Goal: Manage account settings

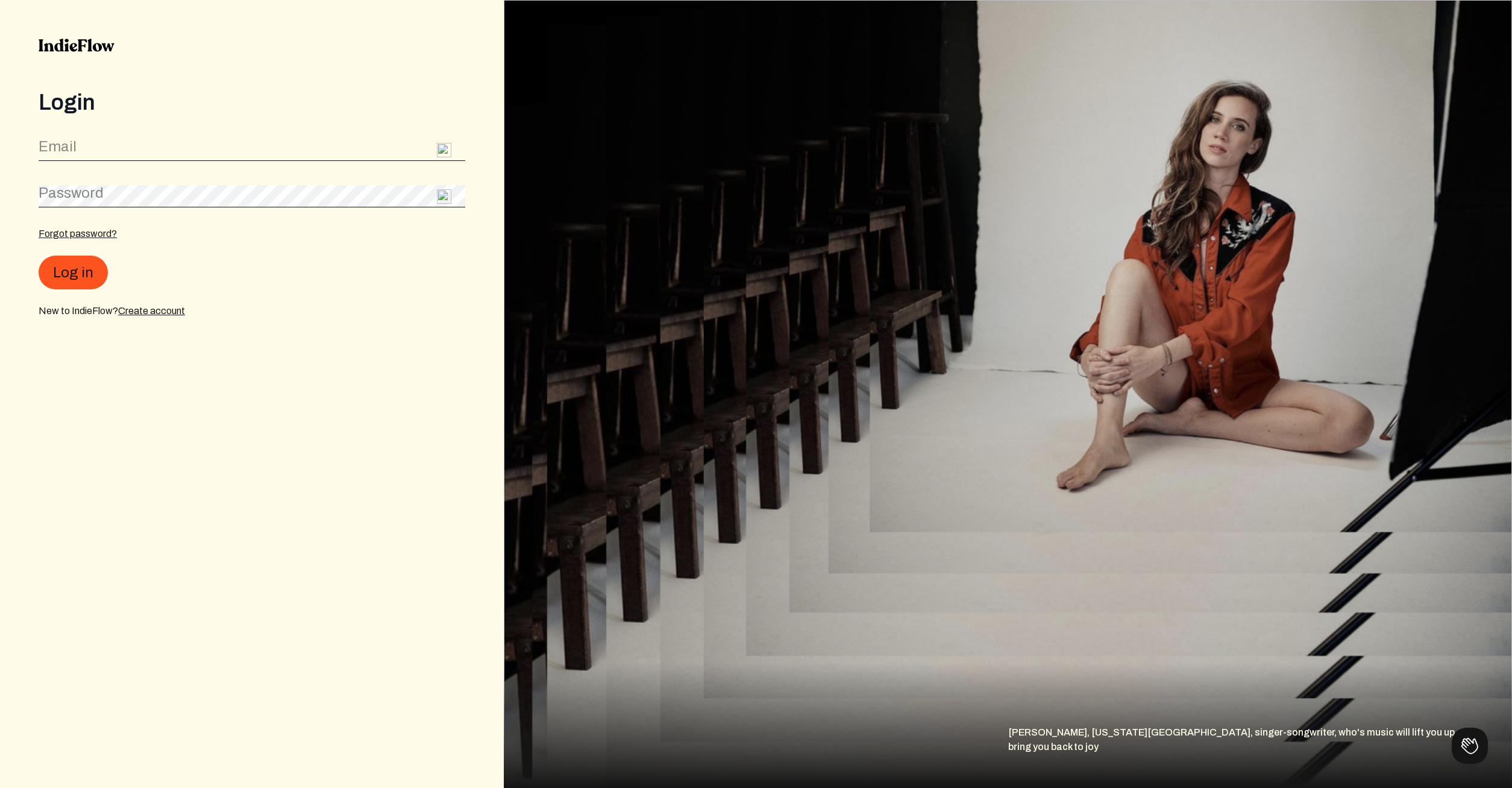
click at [51, 142] on label "Email" at bounding box center [57, 146] width 38 height 19
type input "[EMAIL_ADDRESS][DOMAIN_NAME]"
click at [68, 264] on button "Log in" at bounding box center [73, 272] width 69 height 34
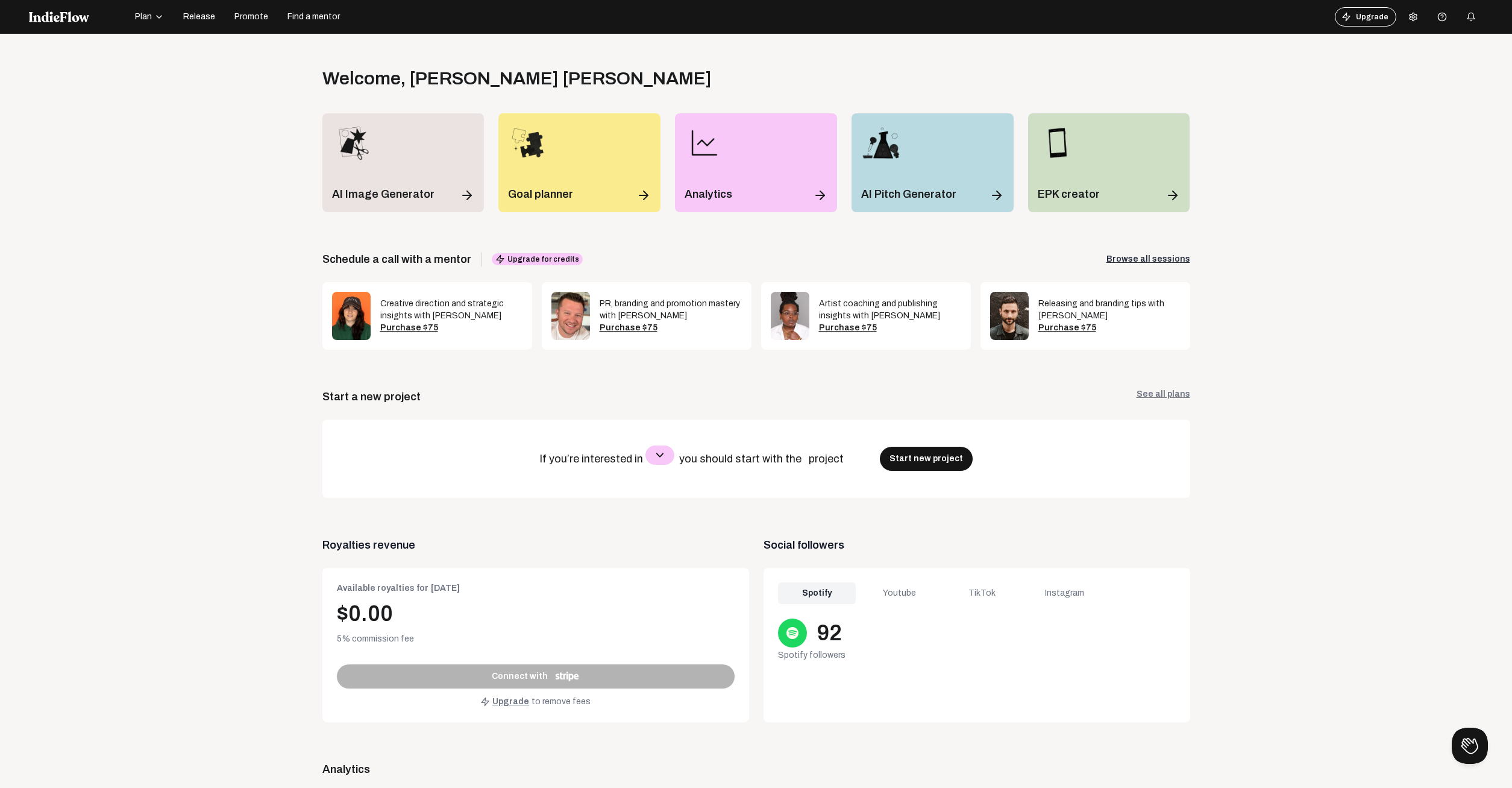
click at [897, 589] on div "Youtube" at bounding box center [899, 593] width 78 height 21
click at [1059, 593] on div "Instagram" at bounding box center [1065, 593] width 78 height 21
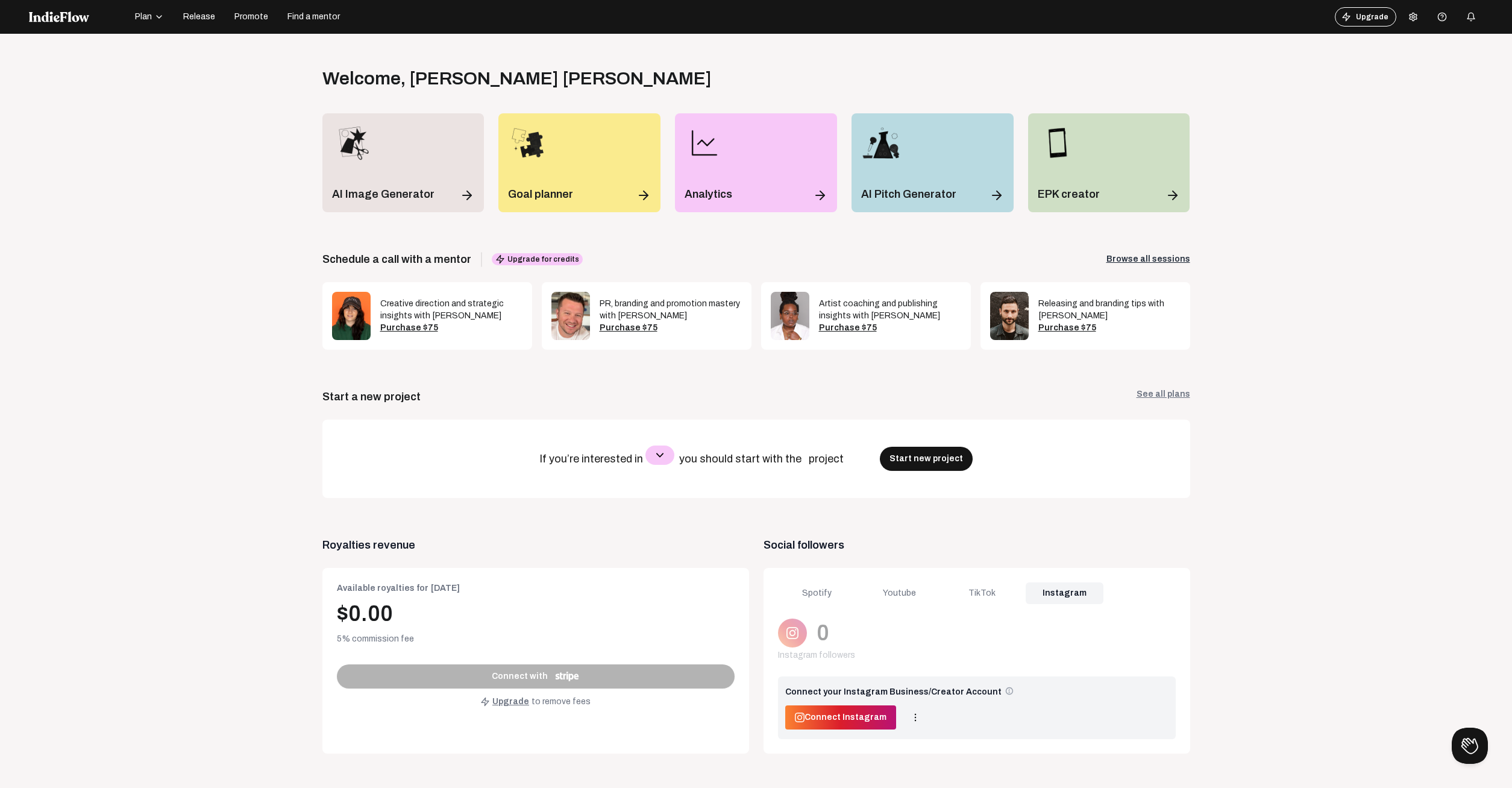
click at [968, 595] on div "TikTok" at bounding box center [982, 593] width 78 height 21
click at [910, 593] on div "Youtube" at bounding box center [899, 593] width 78 height 21
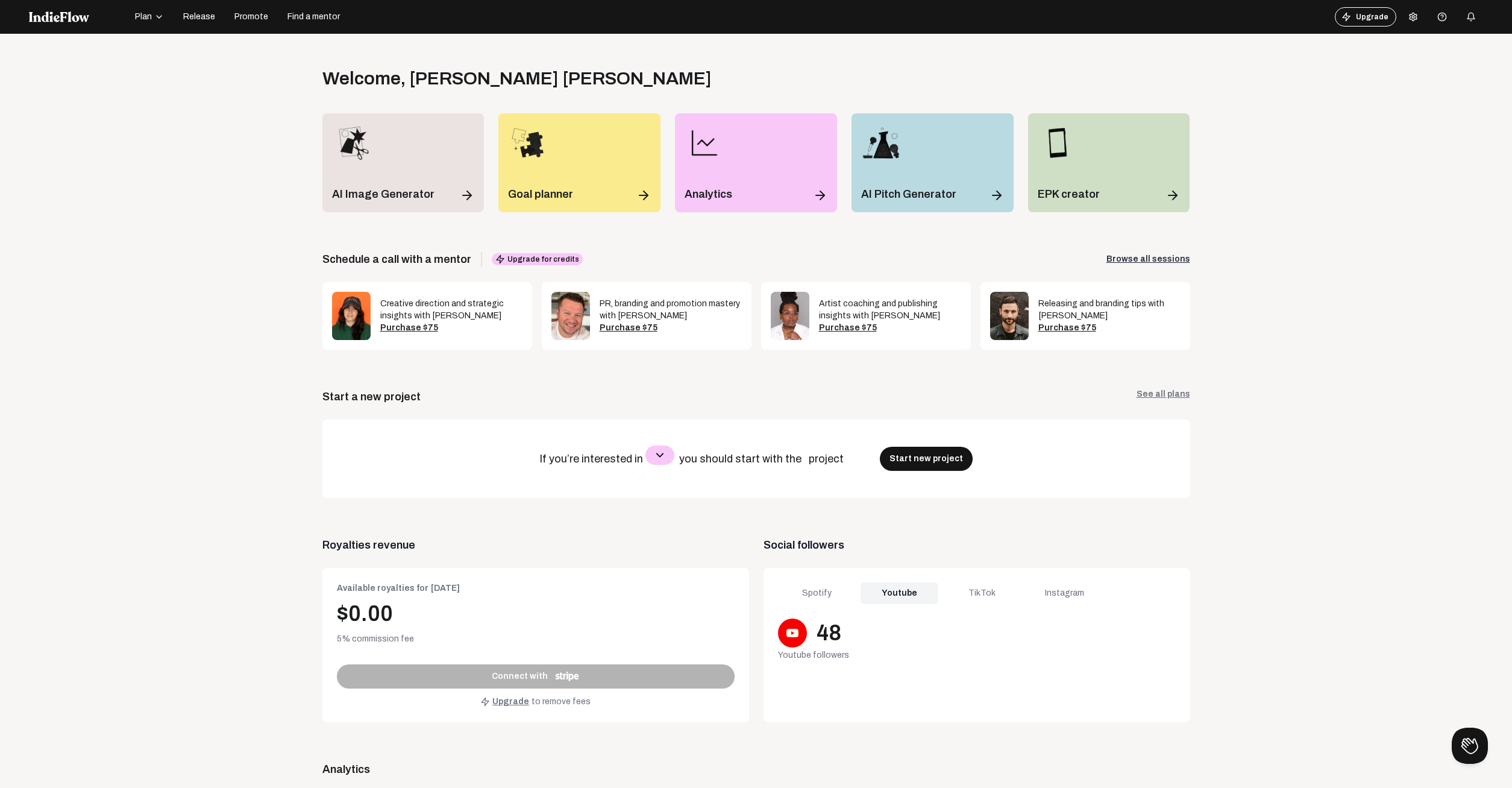
click at [818, 588] on div "Spotify" at bounding box center [817, 593] width 78 height 21
click at [814, 178] on div "Analytics" at bounding box center [755, 163] width 162 height 98
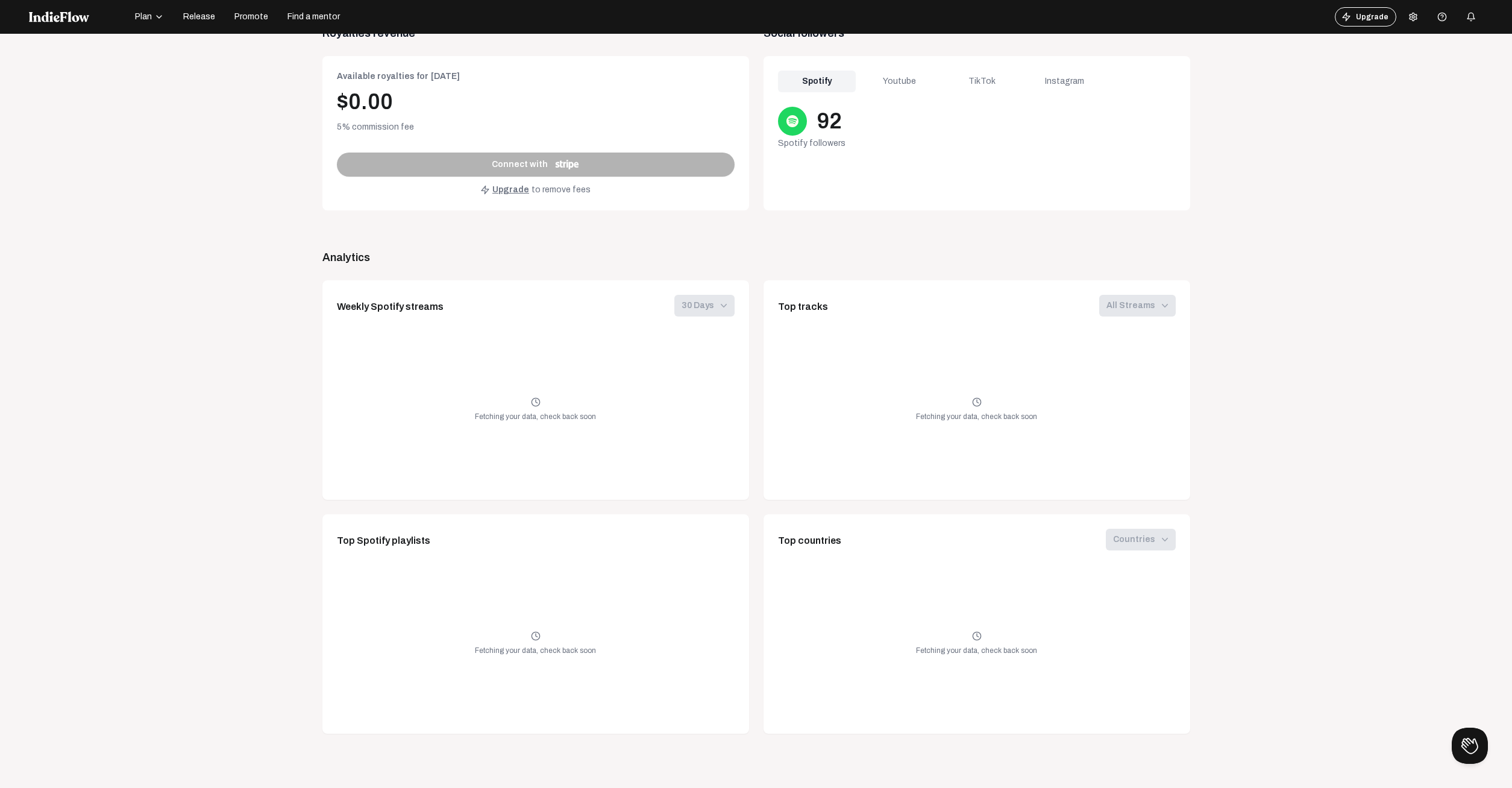
scroll to position [482, 0]
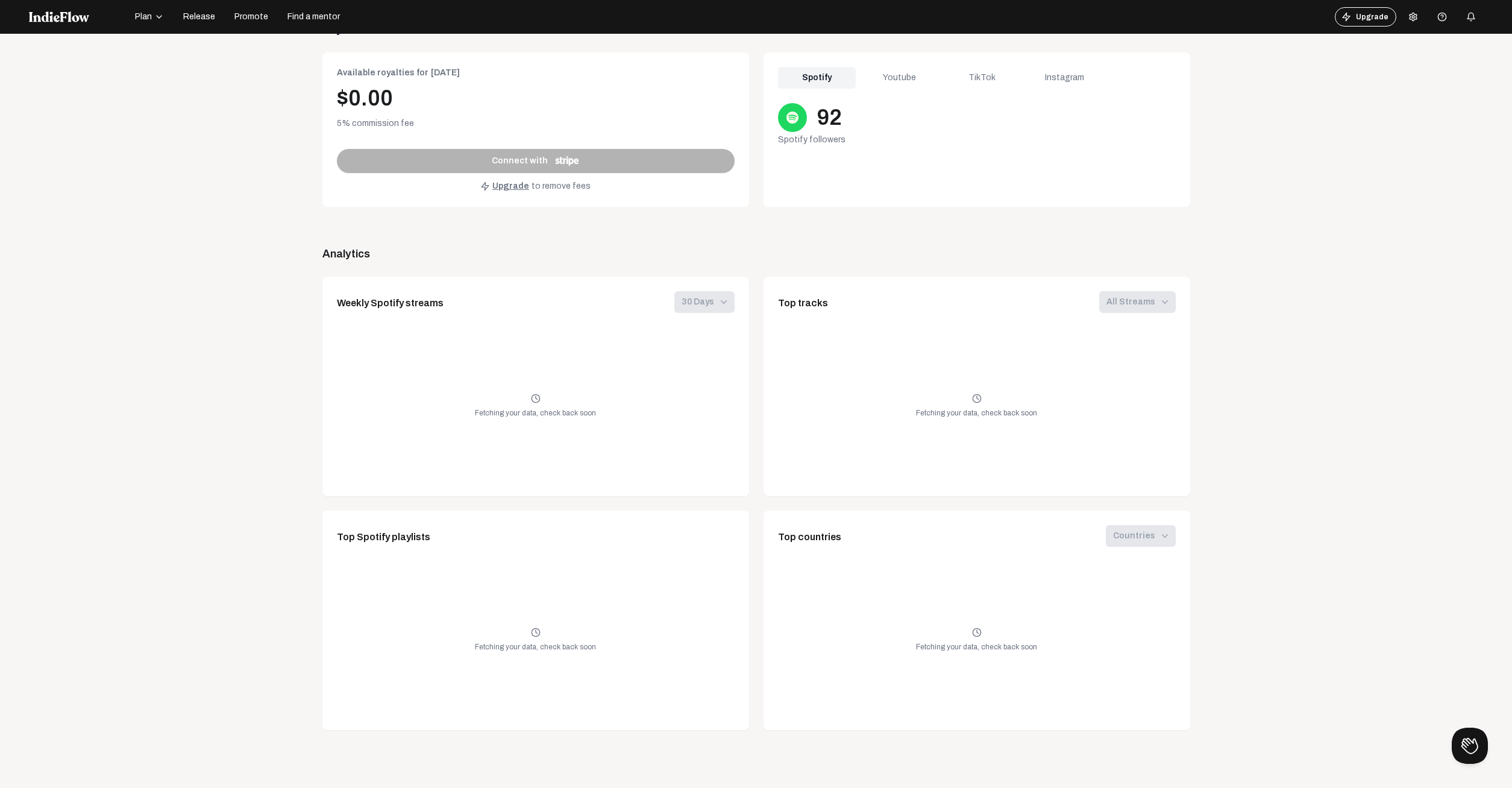
click at [593, 296] on div "Weekly Spotify streams 30 days 30 days" at bounding box center [535, 303] width 398 height 24
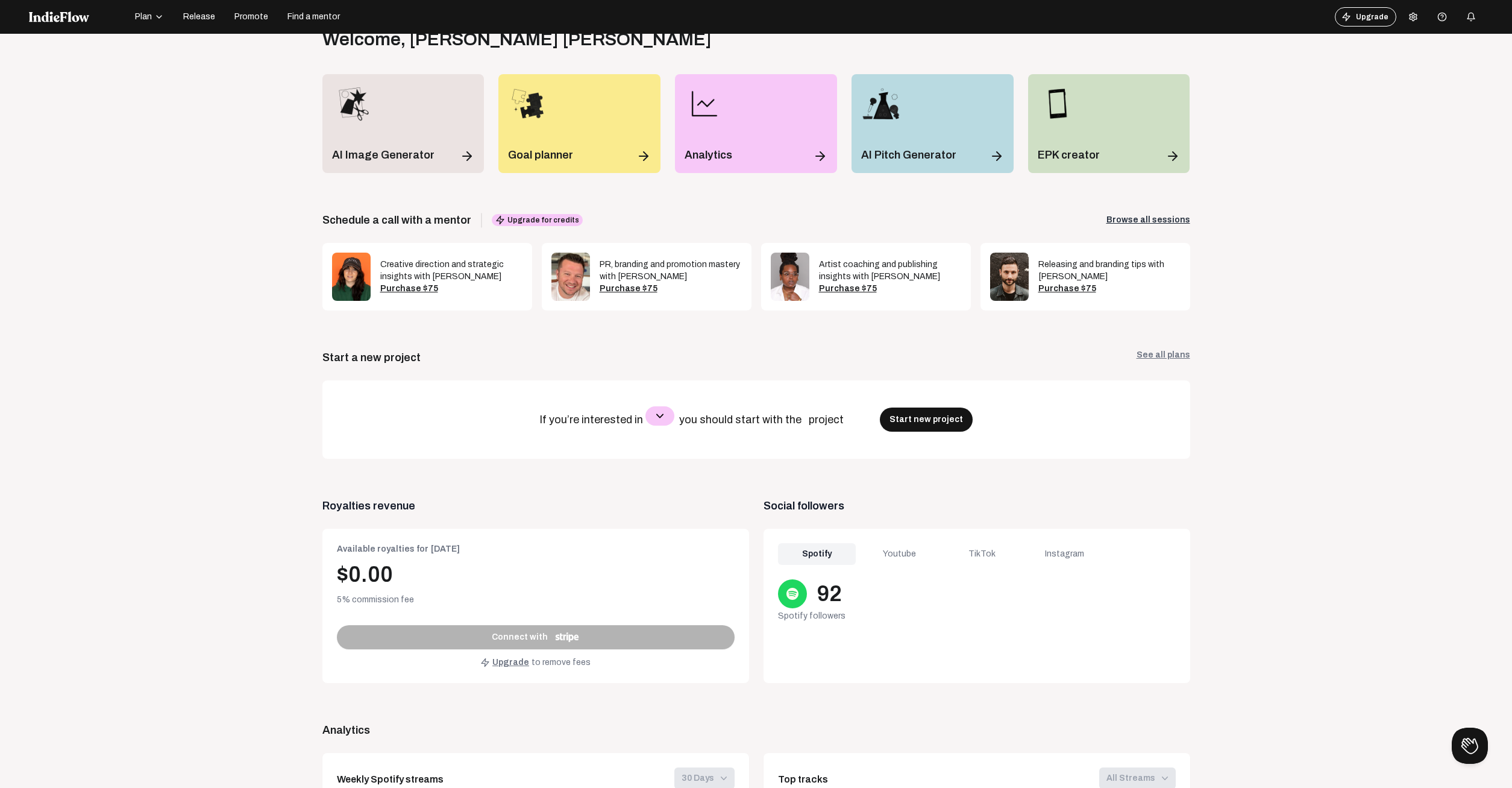
scroll to position [0, 0]
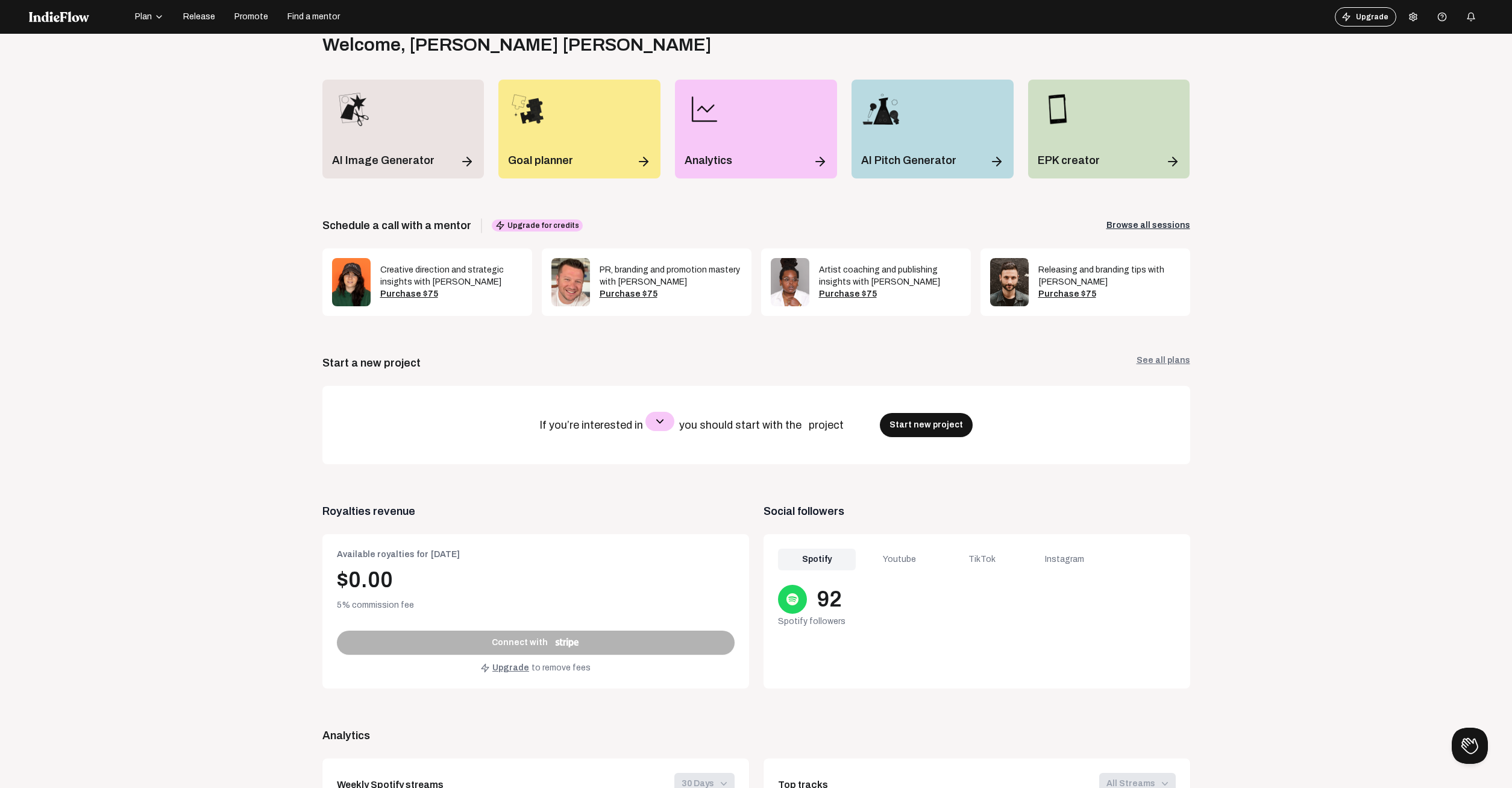
click at [155, 16] on icon "button" at bounding box center [159, 17] width 10 height 10
click at [112, 78] on app-dashboard "Welcome , [PERSON_NAME] [PERSON_NAME] Log out Get the full experience on deskto…" at bounding box center [756, 651] width 1455 height 1235
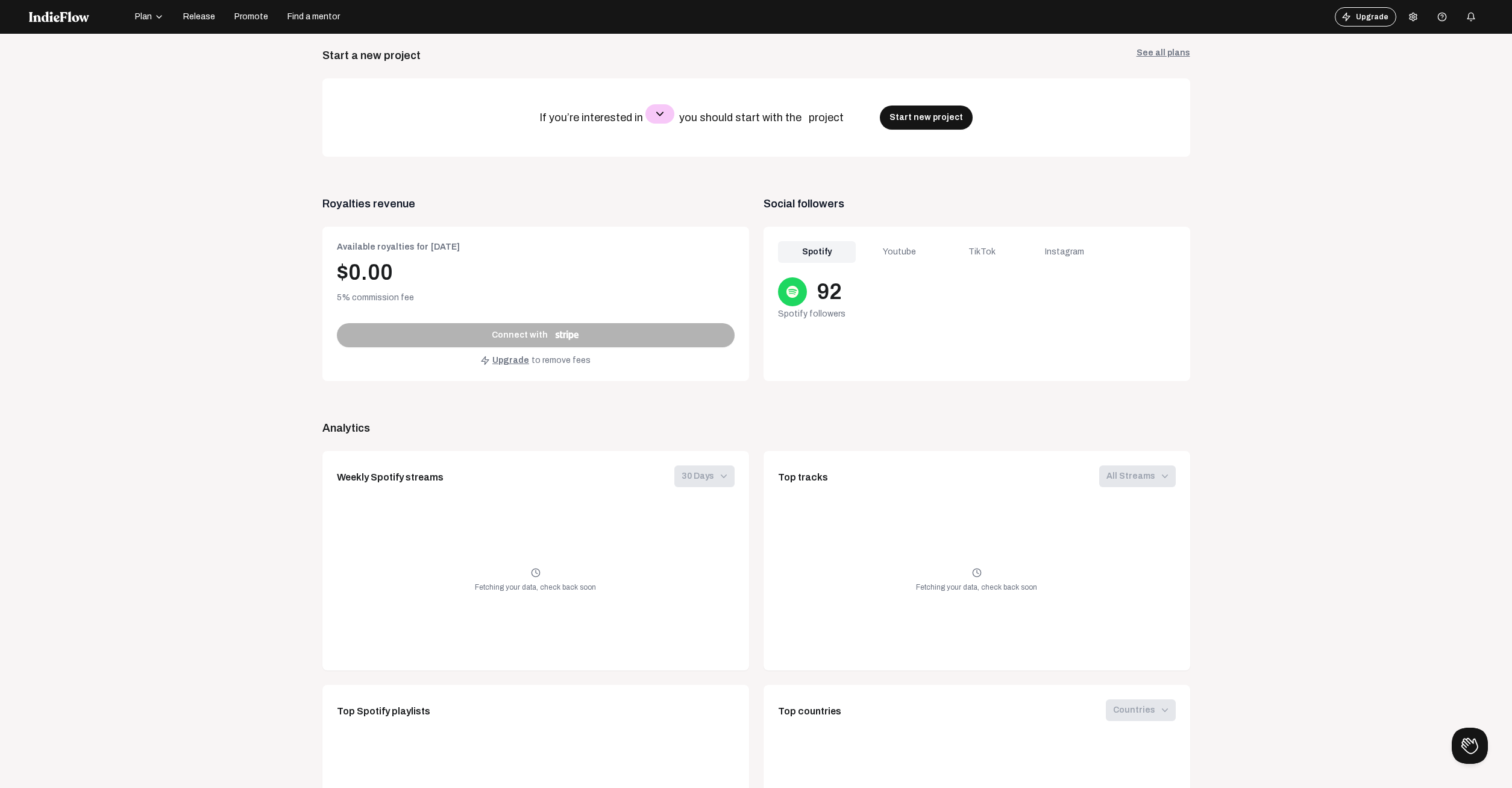
scroll to position [482, 0]
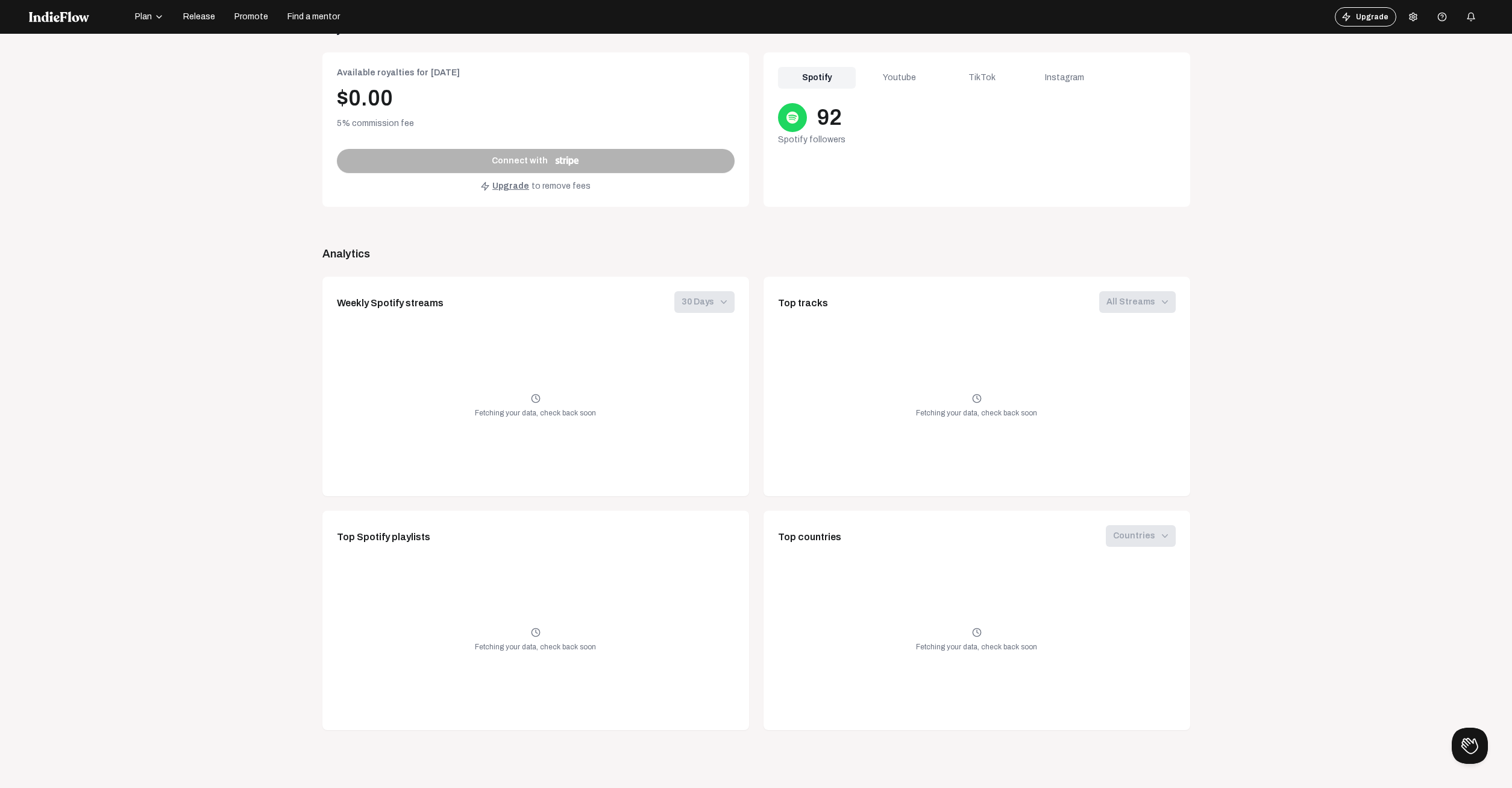
click at [1409, 13] on icon at bounding box center [1413, 16] width 7 height 8
click at [1423, 96] on link "Payment Settings" at bounding box center [1445, 93] width 87 height 16
click at [1410, 17] on icon at bounding box center [1413, 17] width 10 height 10
click at [1427, 147] on link "Logout" at bounding box center [1445, 144] width 87 height 16
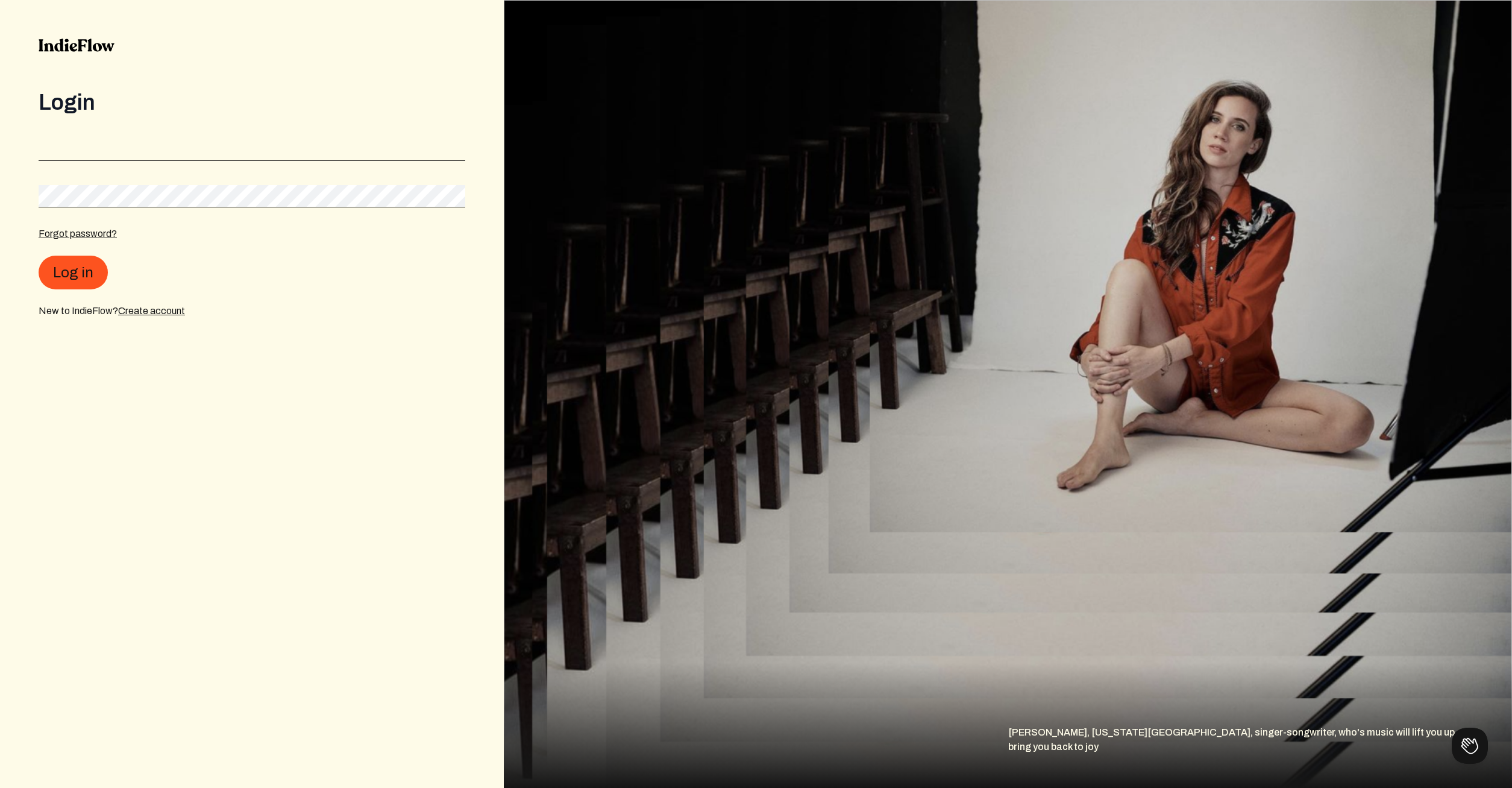
type input "[EMAIL_ADDRESS][DOMAIN_NAME]"
